Goal: Information Seeking & Learning: Learn about a topic

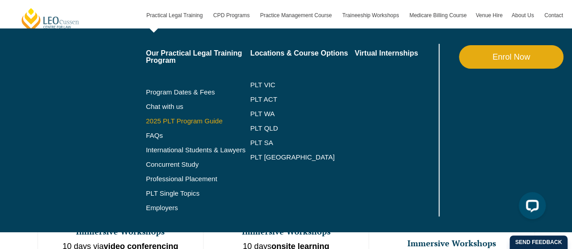
scroll to position [489, 0]
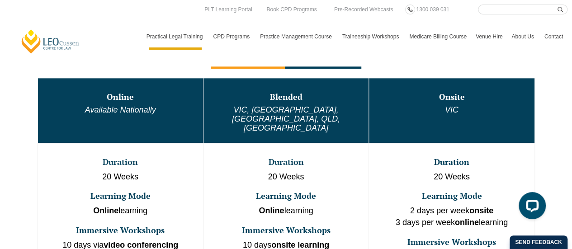
click at [491, 11] on input "Search here" at bounding box center [523, 10] width 90 height 10
type input "work experience"
click at [558, 5] on button "submit" at bounding box center [563, 10] width 10 height 10
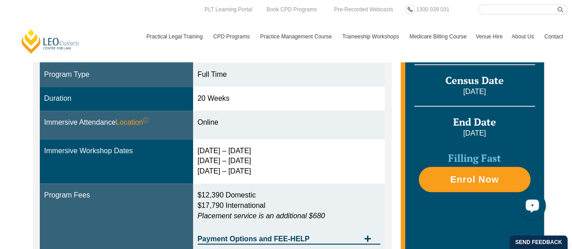
click at [525, 209] on div "Open LiveChat chat widget" at bounding box center [532, 205] width 15 height 15
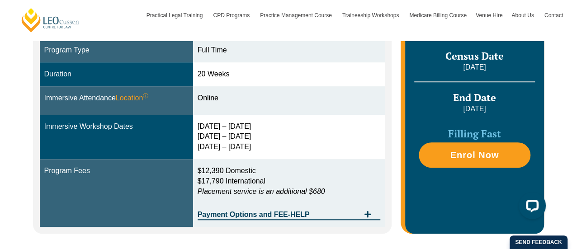
scroll to position [260, 0]
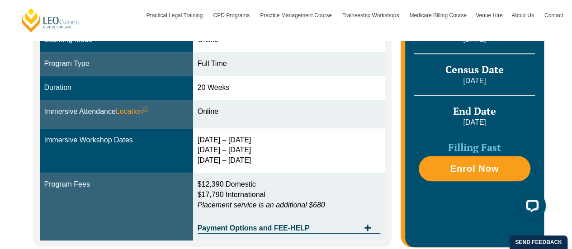
click at [407, 113] on div "Dates Start Date 22 September 2025 Census Date 20 October 2025 End Date 20 Febr…" at bounding box center [474, 87] width 138 height 317
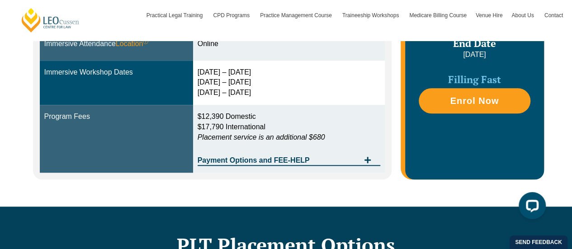
scroll to position [355, 0]
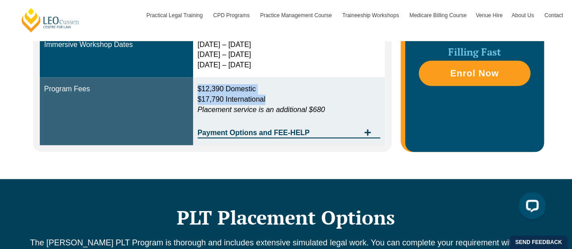
drag, startPoint x: 367, startPoint y: 103, endPoint x: 249, endPoint y: -55, distance: 196.7
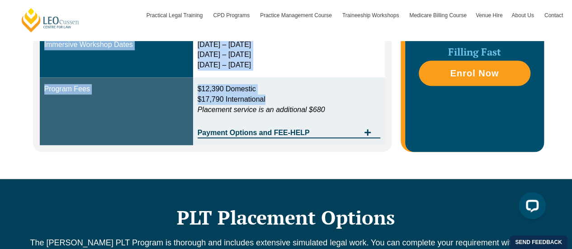
scroll to position [227, 0]
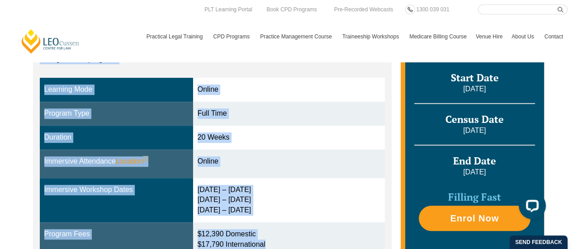
click at [303, 101] on td "Online" at bounding box center [289, 90] width 192 height 24
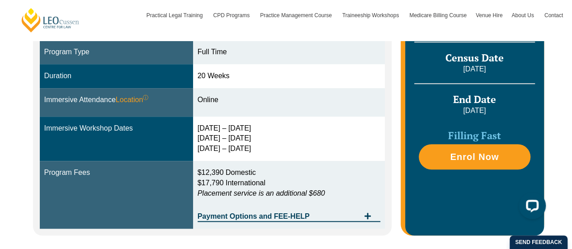
scroll to position [249, 0]
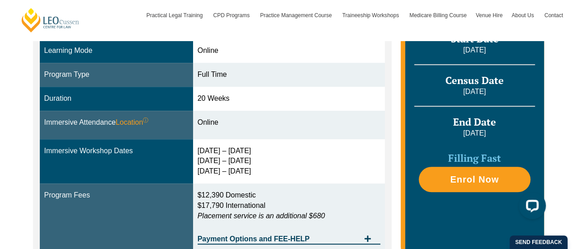
drag, startPoint x: 263, startPoint y: 174, endPoint x: 185, endPoint y: 132, distance: 88.6
click at [185, 132] on tbody "Learning Mode Online Program Type Full Time Duration 20 Weeks Immersive Attenda…" at bounding box center [212, 145] width 345 height 212
click at [309, 135] on td "Online" at bounding box center [289, 125] width 192 height 28
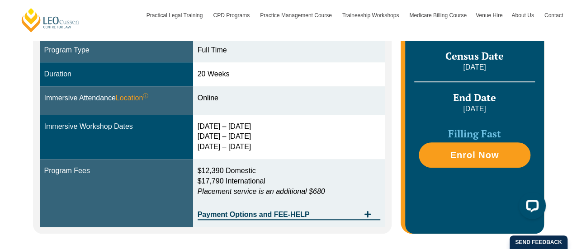
scroll to position [272, 0]
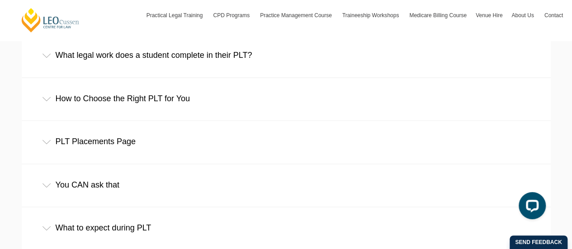
scroll to position [638, 0]
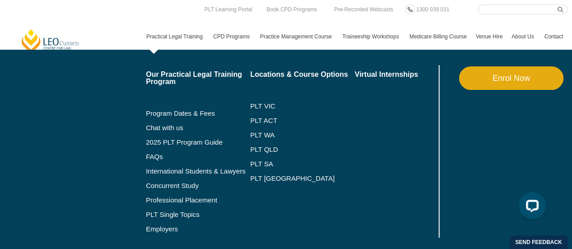
click at [185, 24] on link "Practical Legal Training" at bounding box center [175, 37] width 67 height 26
